Goal: Find specific page/section: Find specific page/section

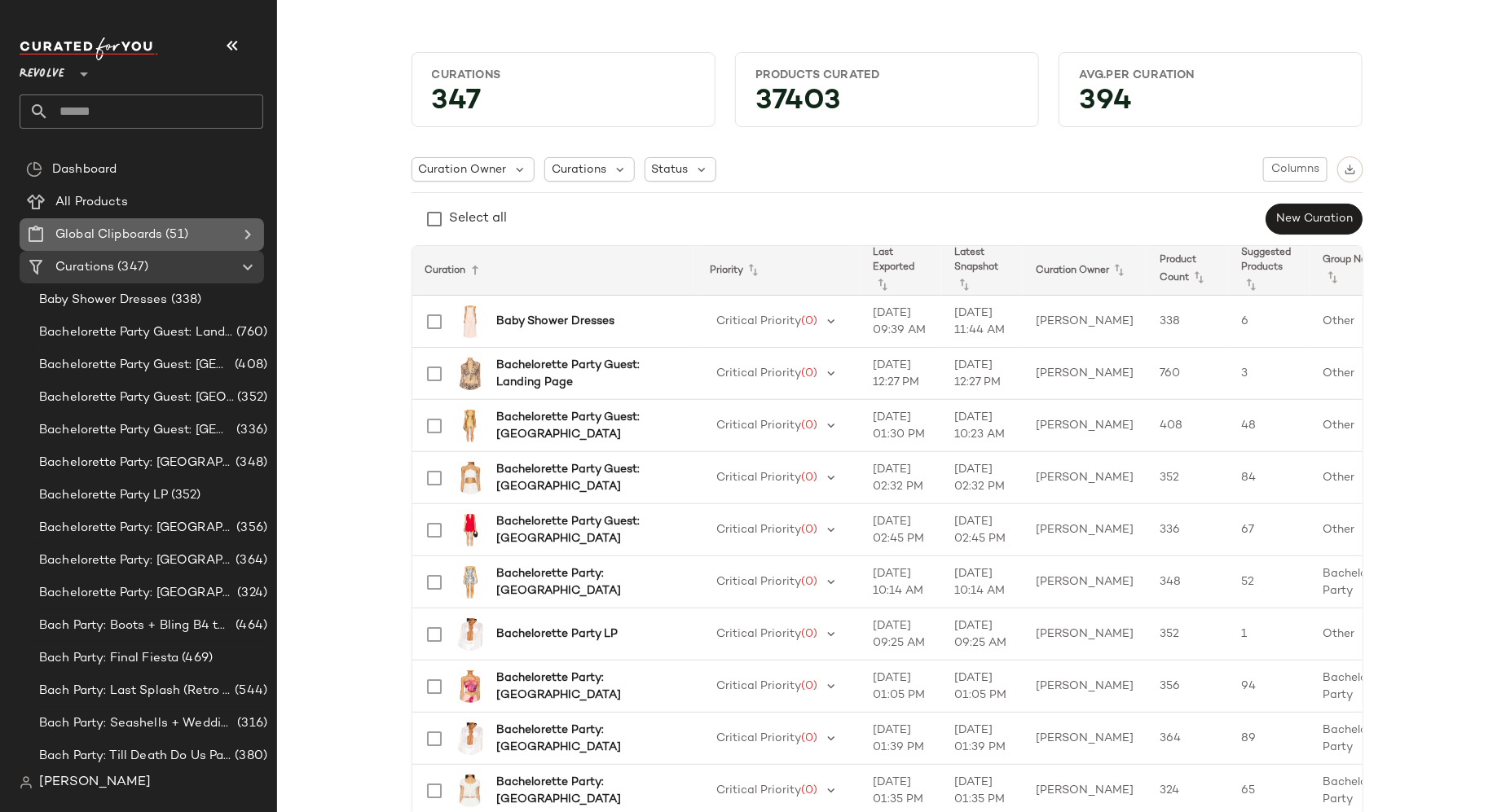
click at [184, 233] on span "(51)" at bounding box center [176, 235] width 26 height 19
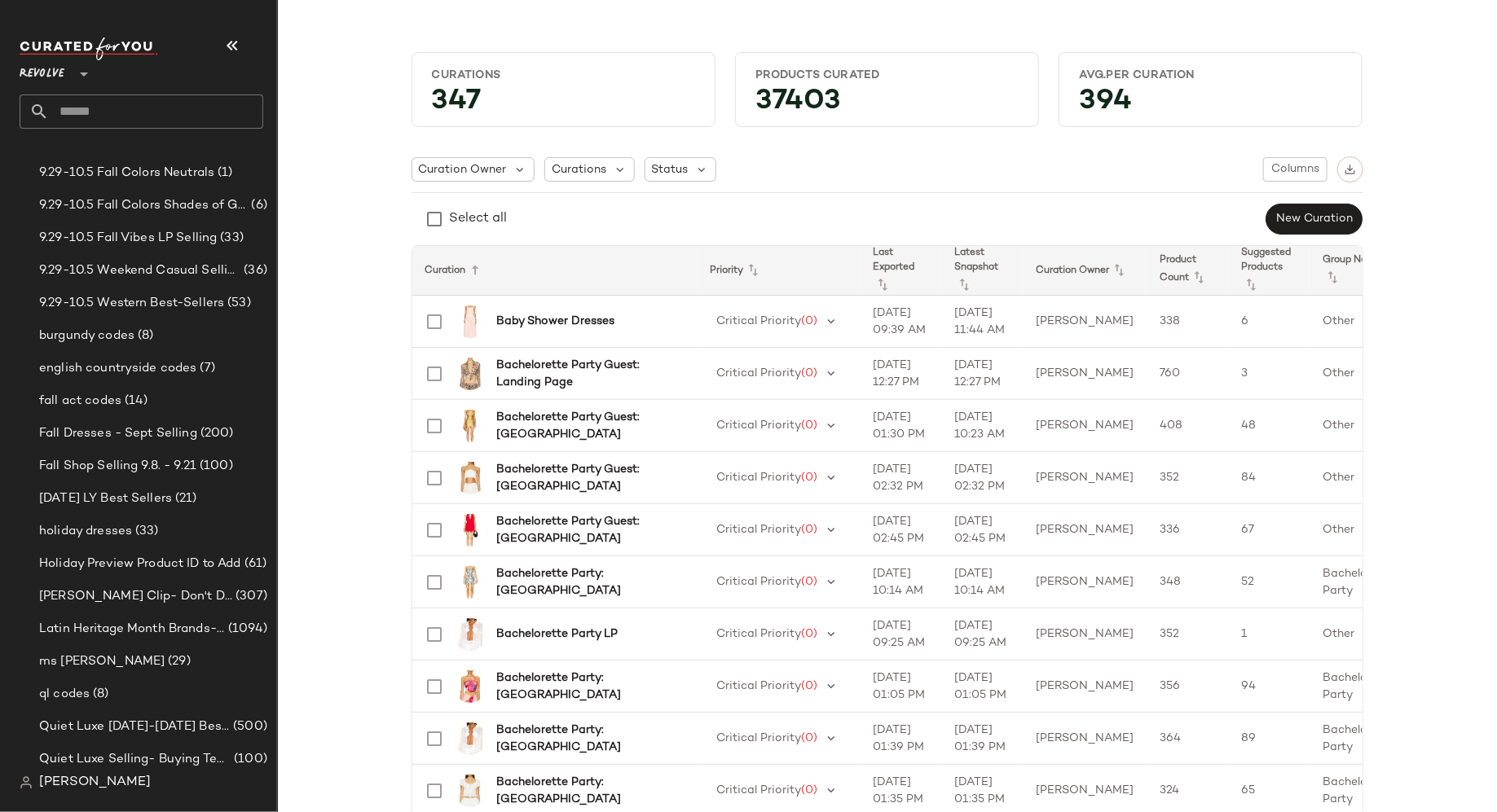
scroll to position [421, 0]
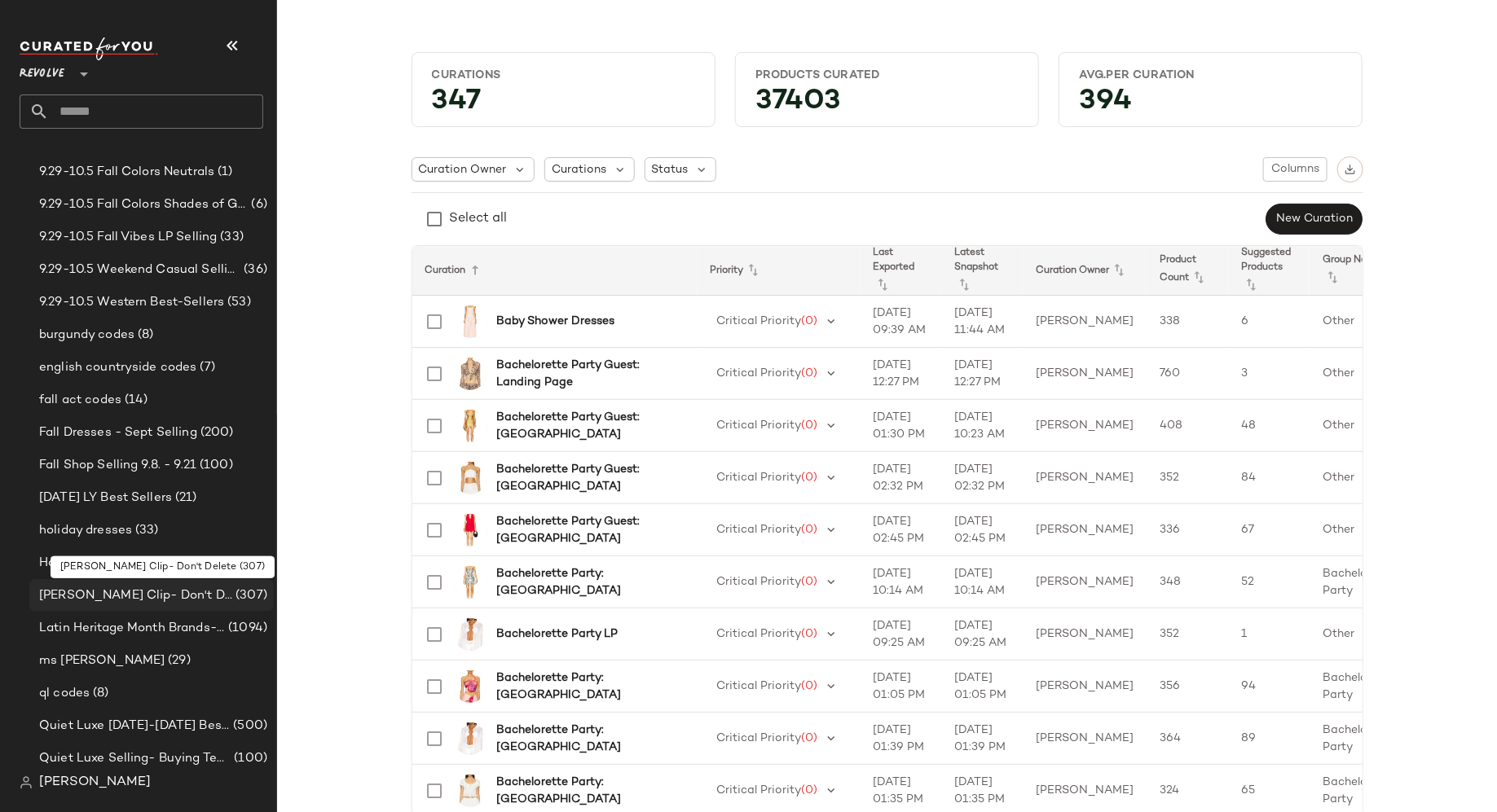
click at [143, 591] on span "[PERSON_NAME] Clip- Don't Delete" at bounding box center [136, 596] width 193 height 19
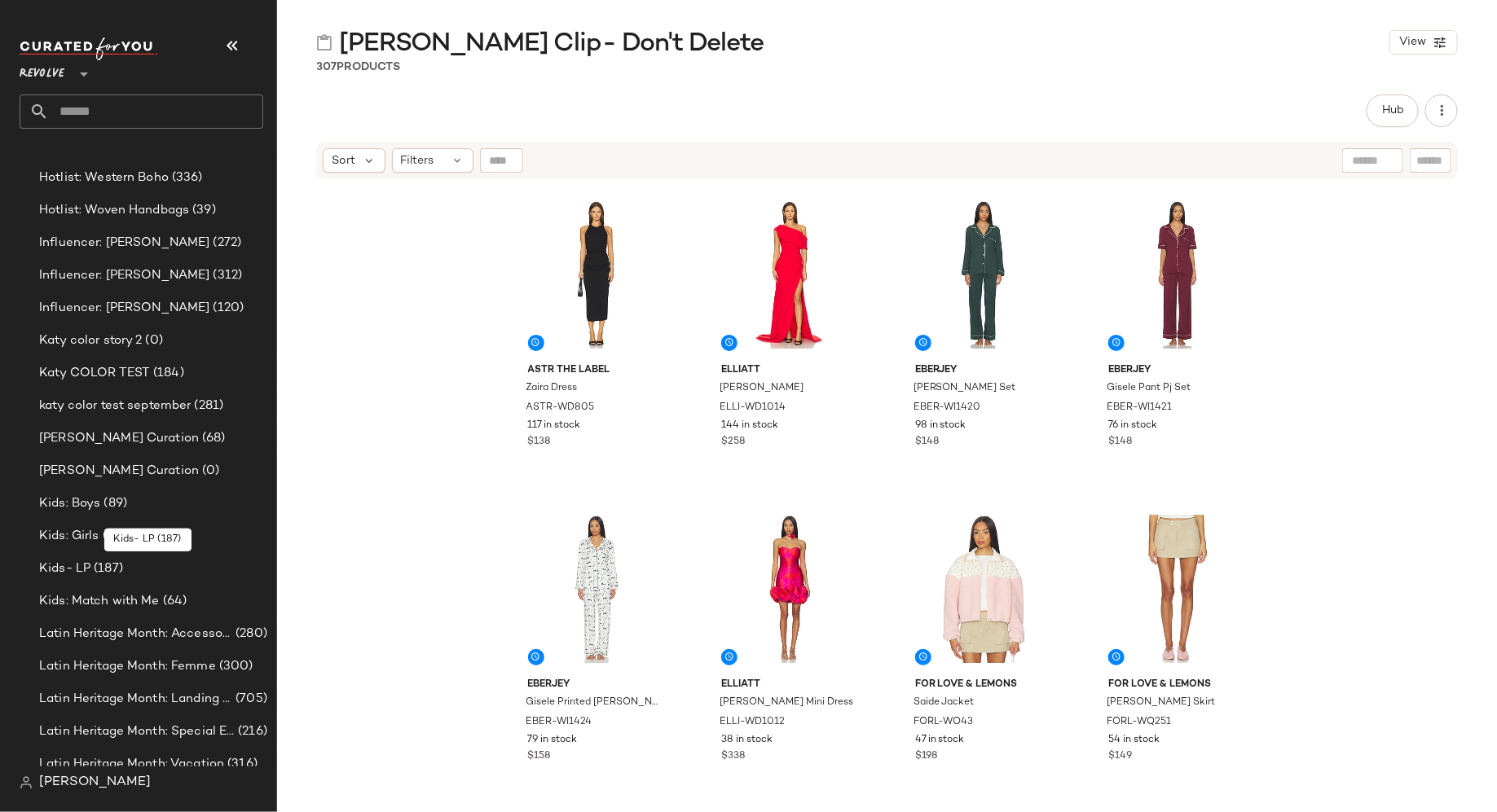
scroll to position [7746, 0]
click at [176, 572] on div "Kids- LP (187)" at bounding box center [150, 569] width 233 height 19
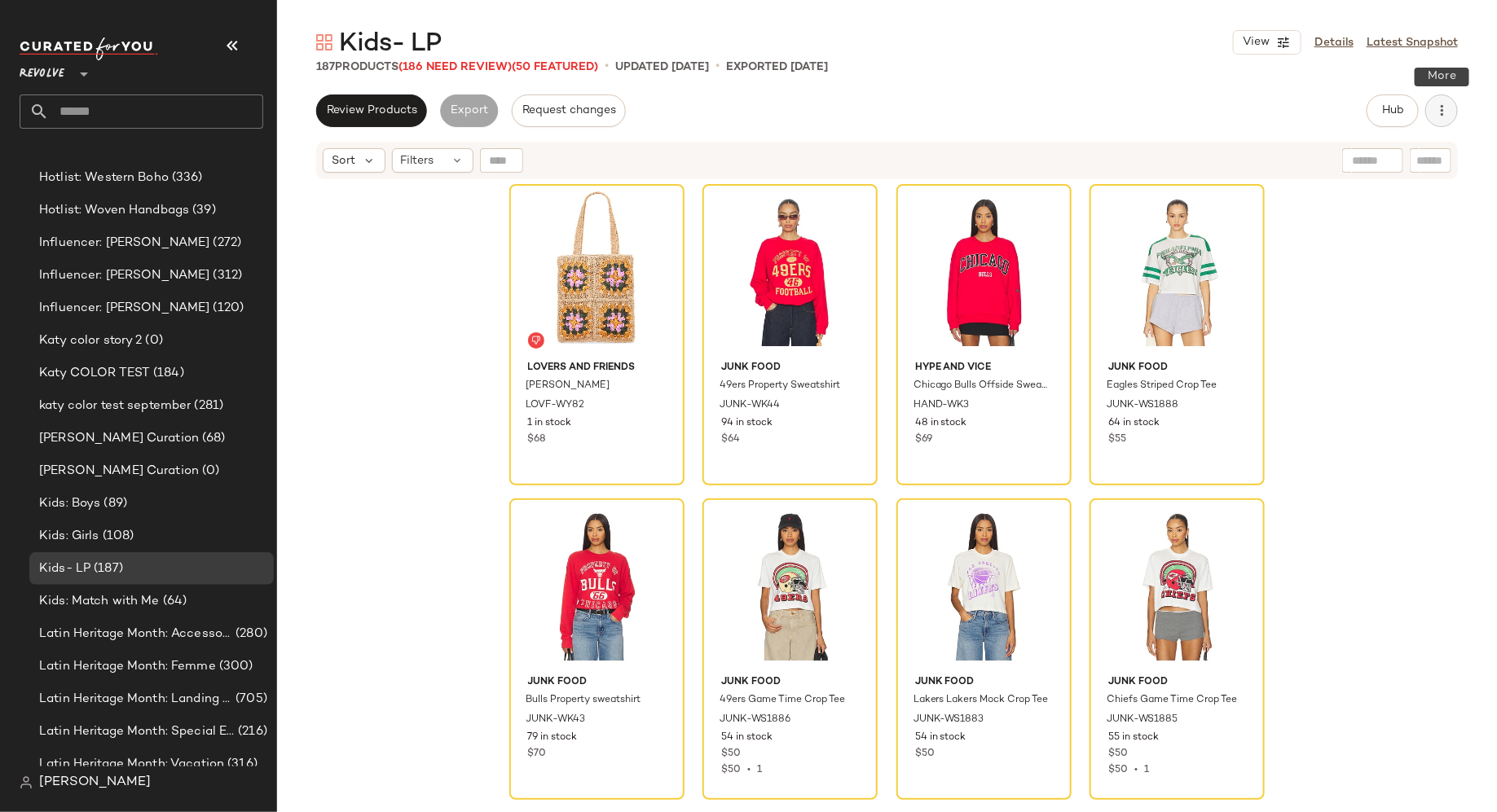
click at [1437, 112] on icon "button" at bounding box center [1441, 110] width 16 height 16
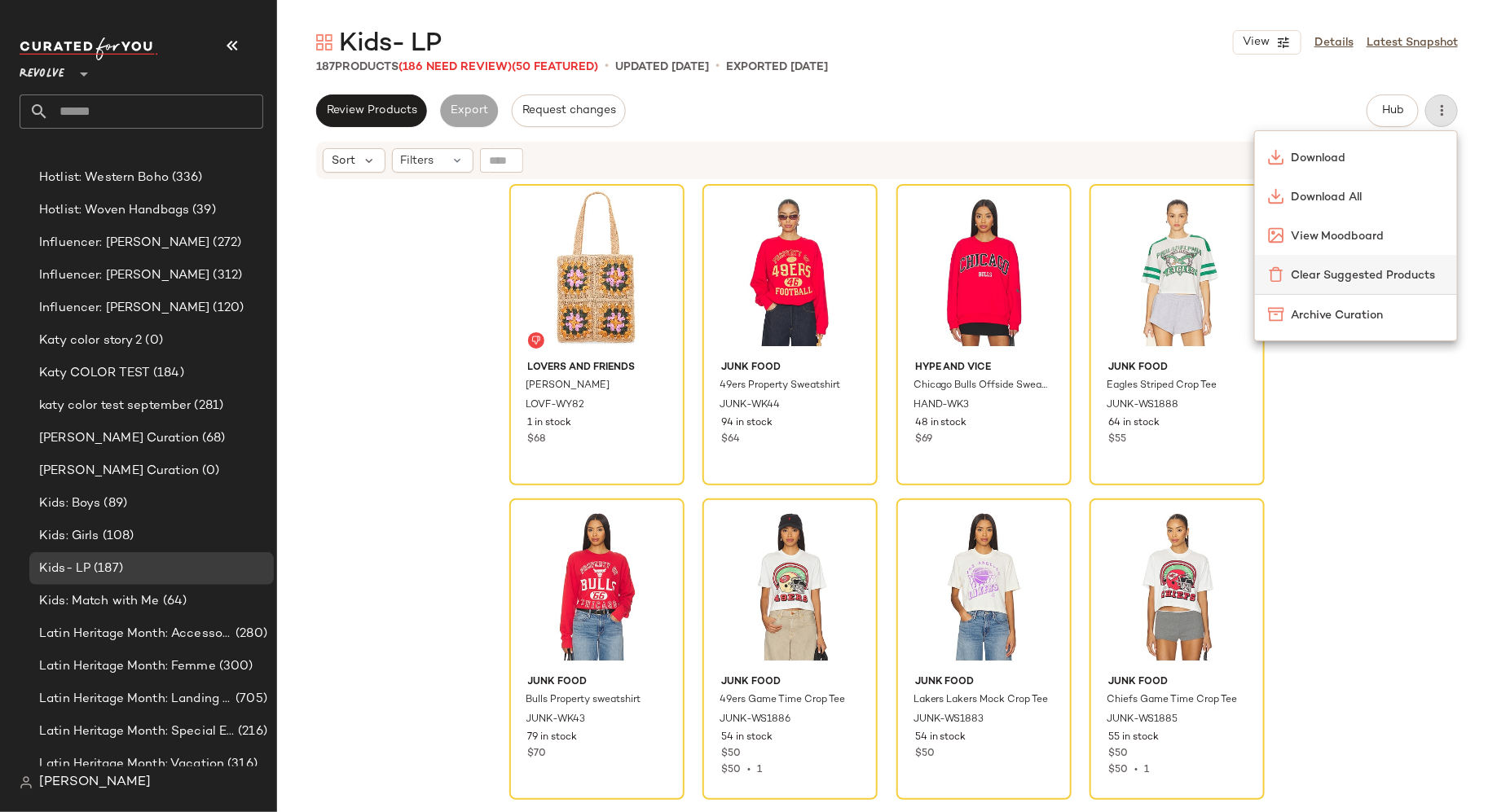
click at [1376, 274] on span "Clear Suggested Products" at bounding box center [1367, 276] width 153 height 17
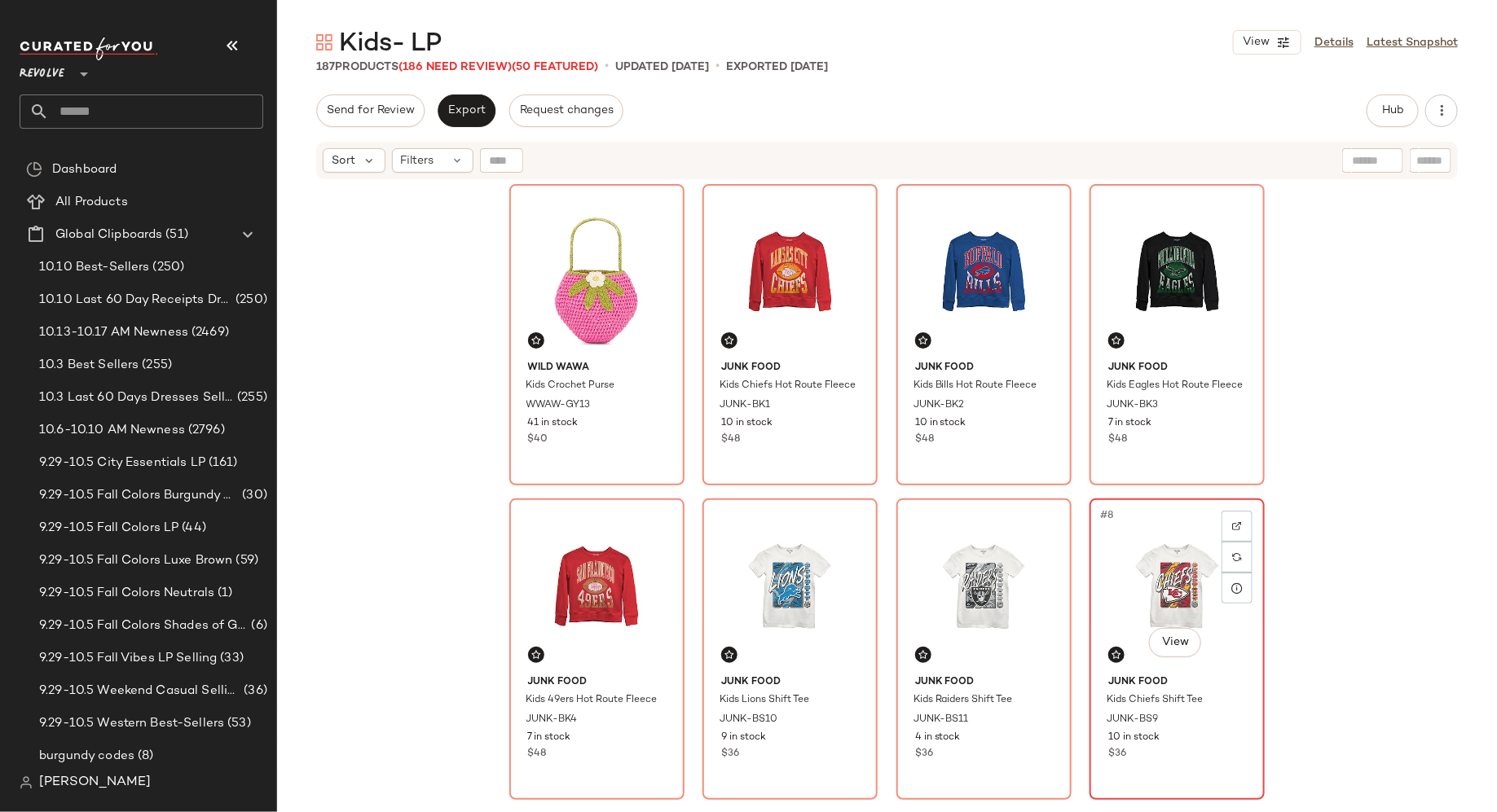
scroll to position [15, 0]
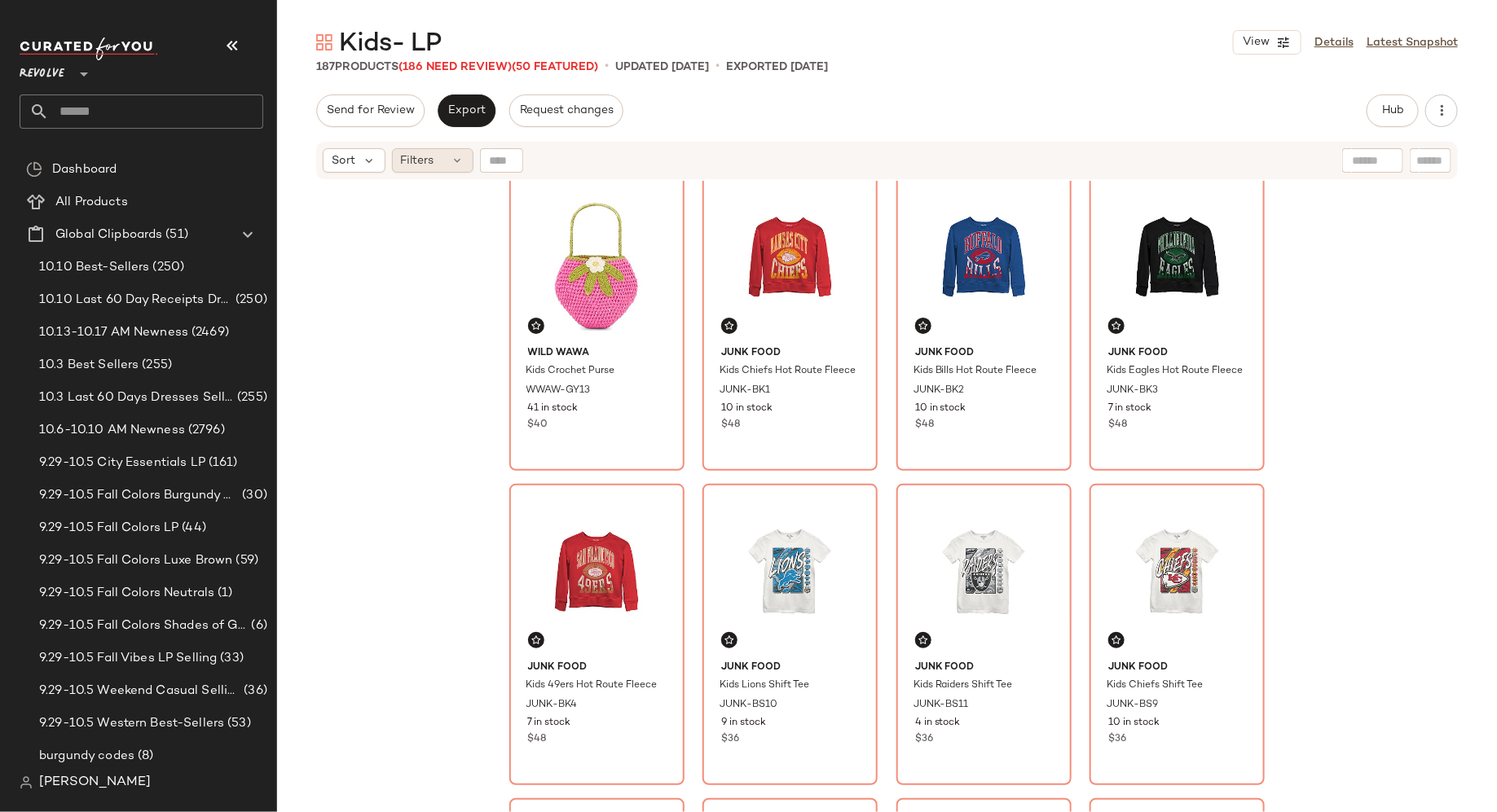
click at [447, 166] on div "Filters" at bounding box center [432, 161] width 82 height 24
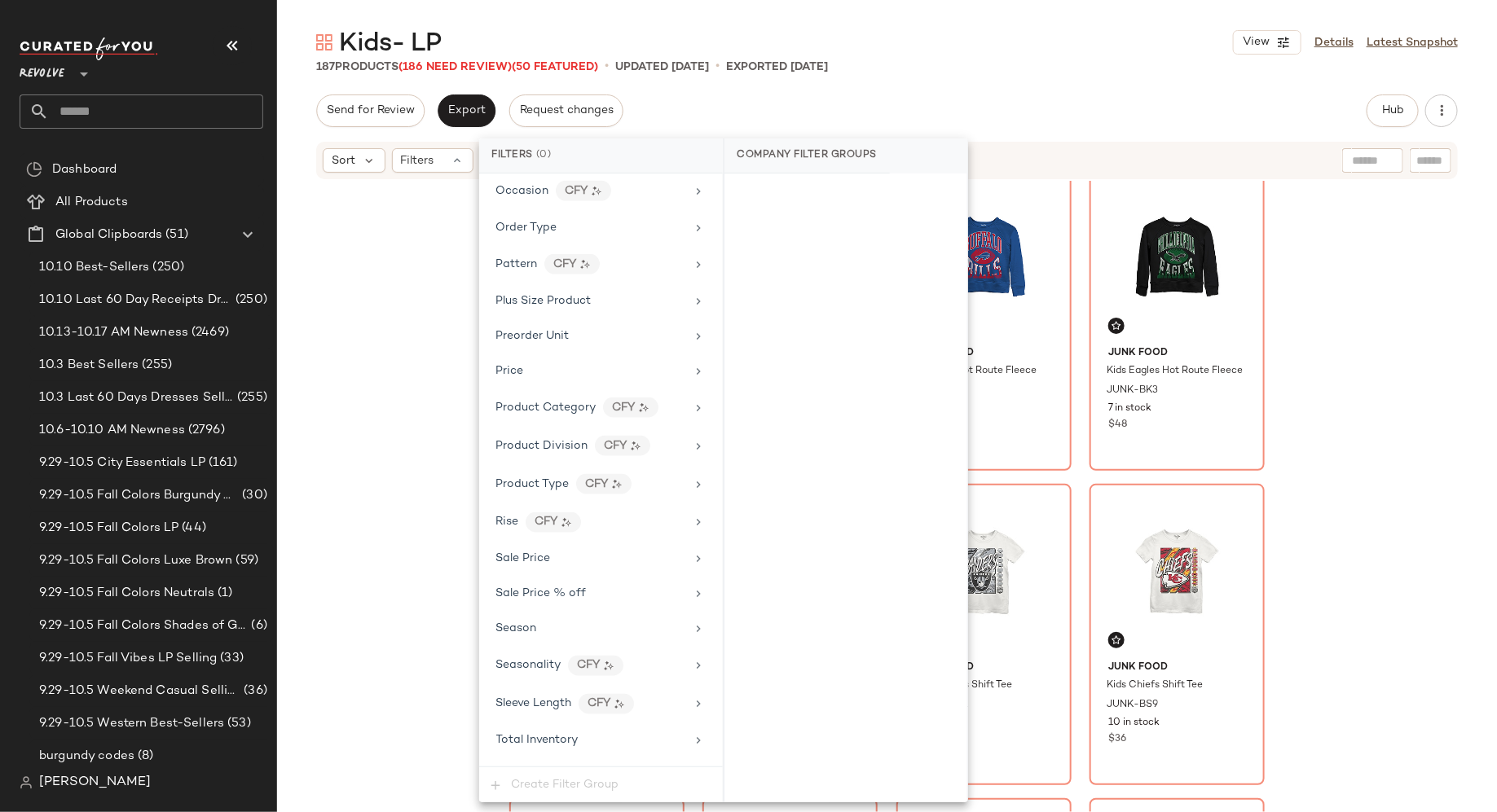
scroll to position [1158, 0]
click at [589, 542] on div "Sale Price" at bounding box center [601, 558] width 231 height 32
click at [750, 195] on div "On sale" at bounding box center [845, 194] width 230 height 29
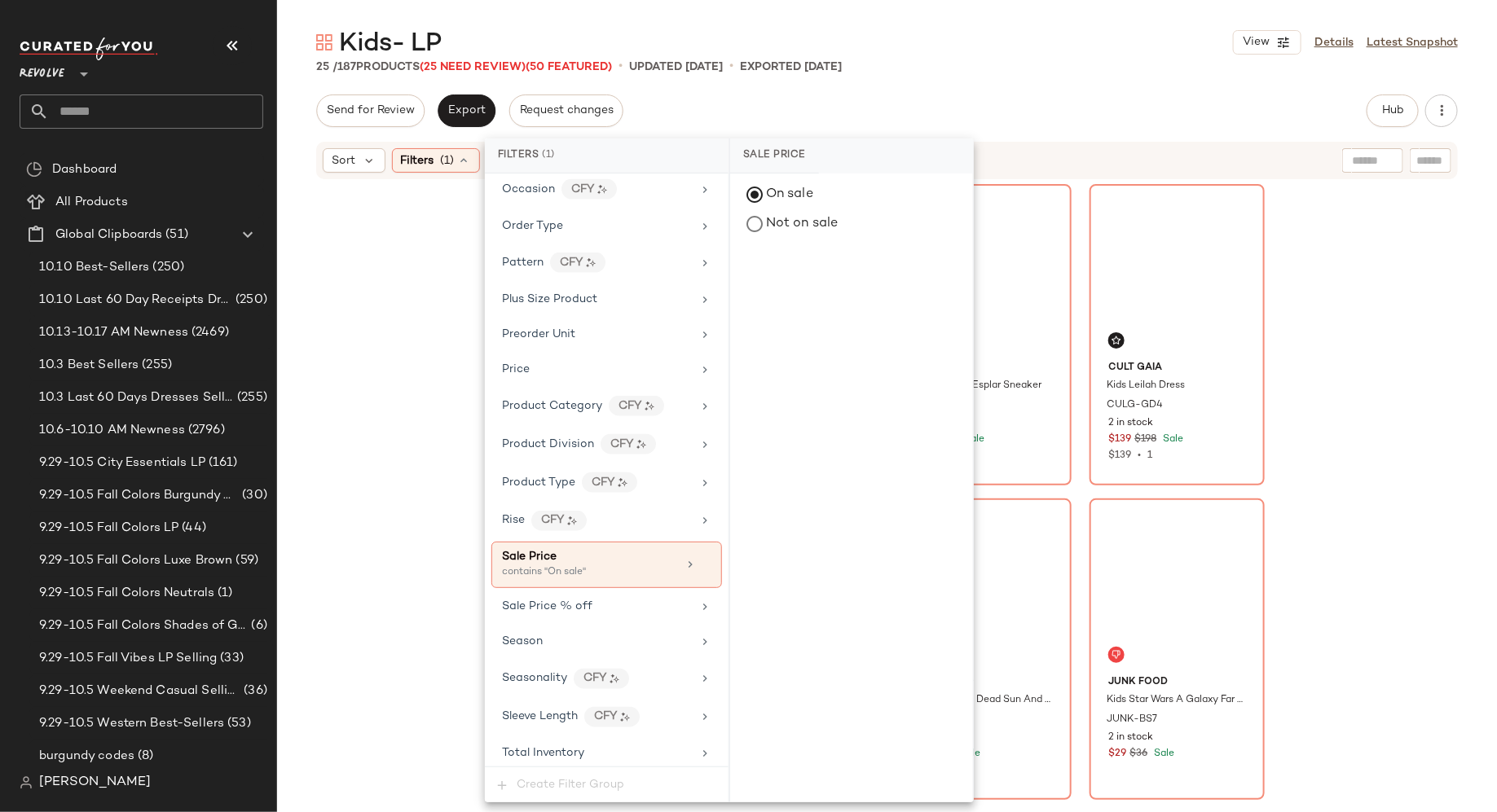
click at [351, 400] on div "Bardot Junior [PERSON_NAME] Sleeve Mini Dress BDOR-GD55 5 in stock $84 $120 Sal…" at bounding box center [887, 517] width 1220 height 672
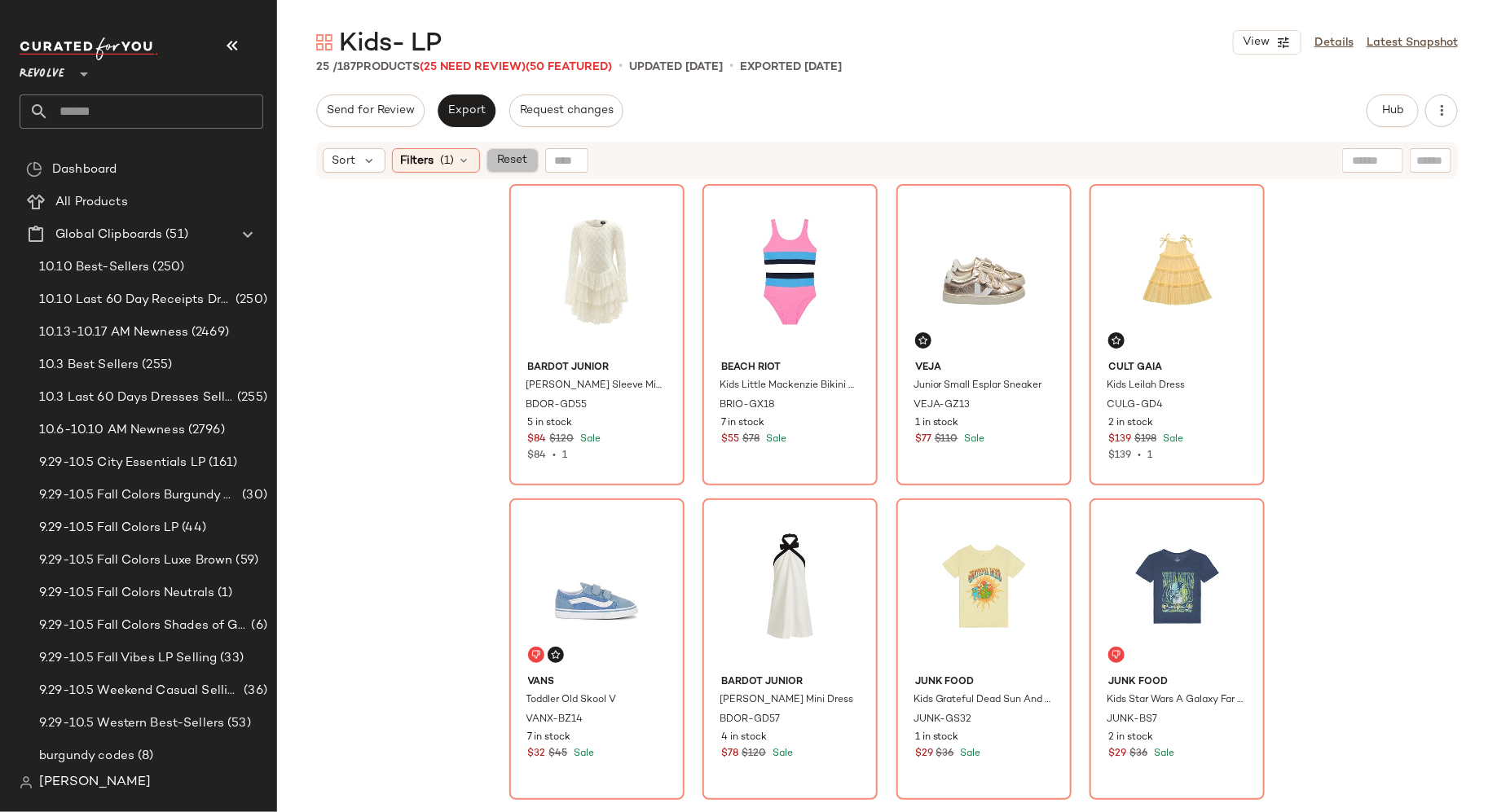
click at [508, 168] on button "Reset" at bounding box center [513, 161] width 53 height 24
